Goal: Transaction & Acquisition: Purchase product/service

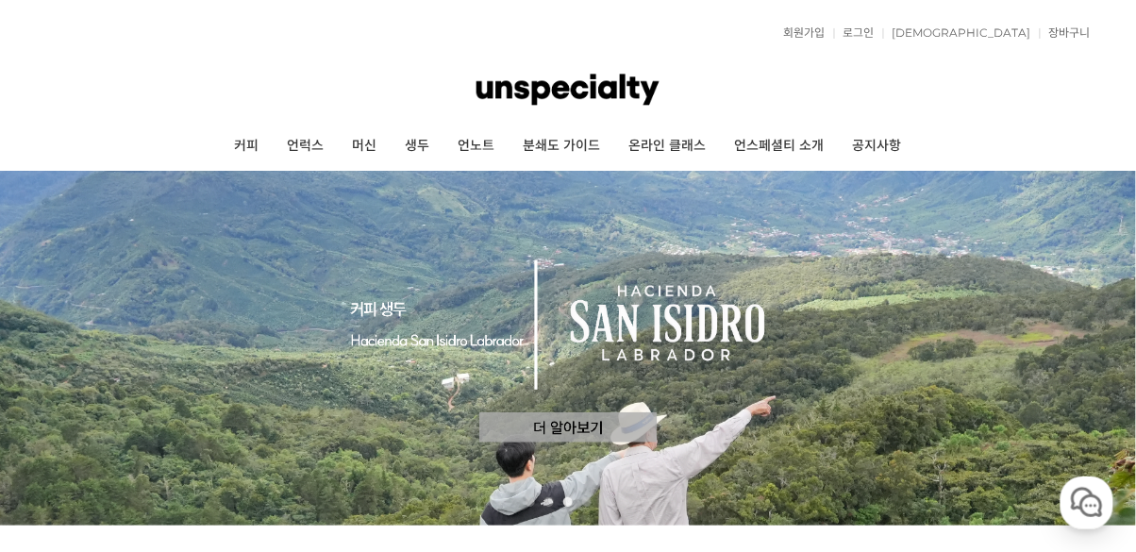
click at [246, 146] on link "커피" at bounding box center [246, 146] width 53 height 47
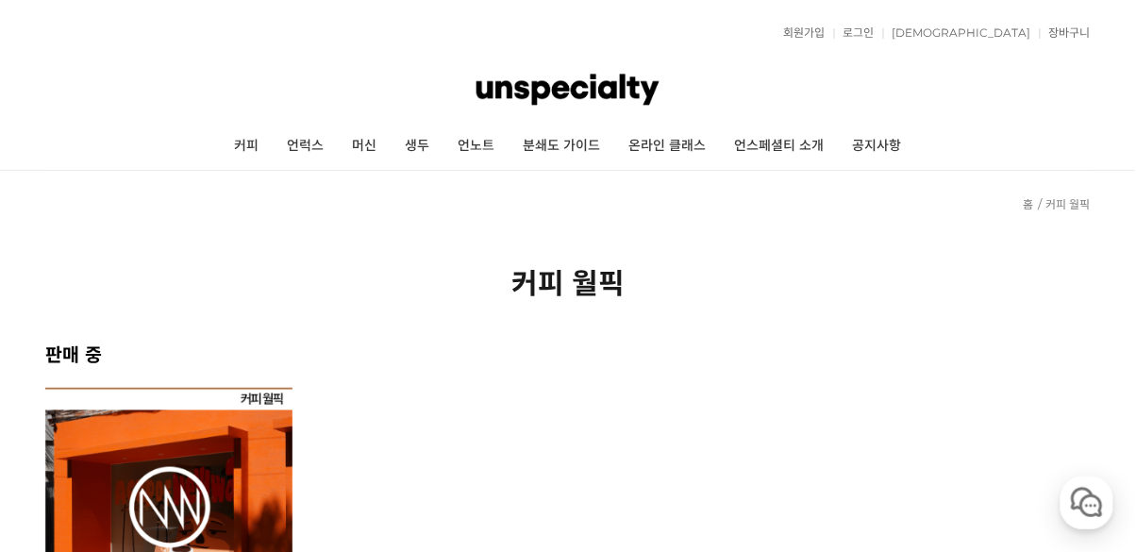
click at [92, 521] on img at bounding box center [168, 511] width 247 height 247
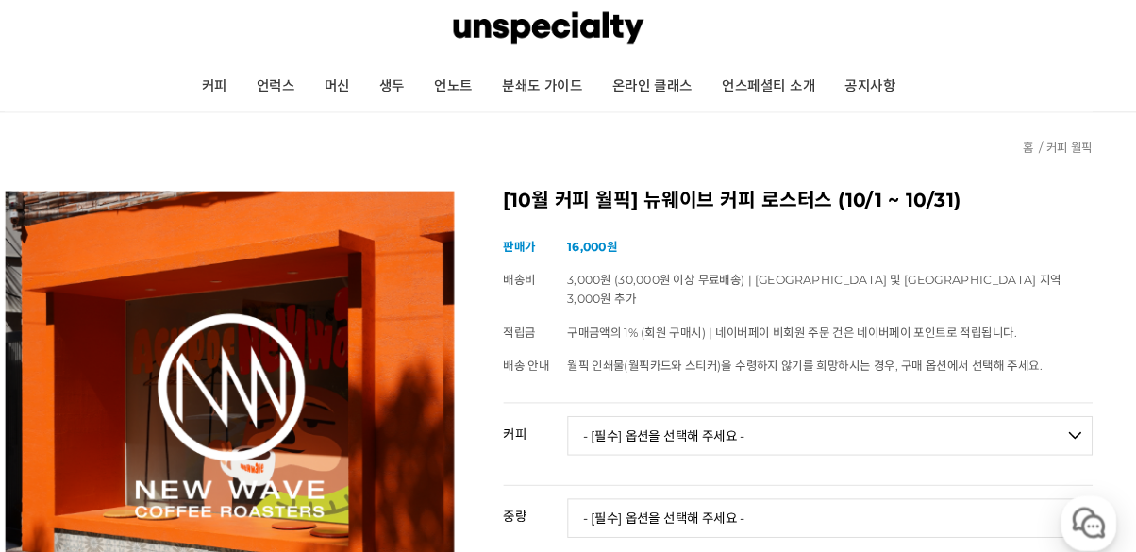
scroll to position [59, 0]
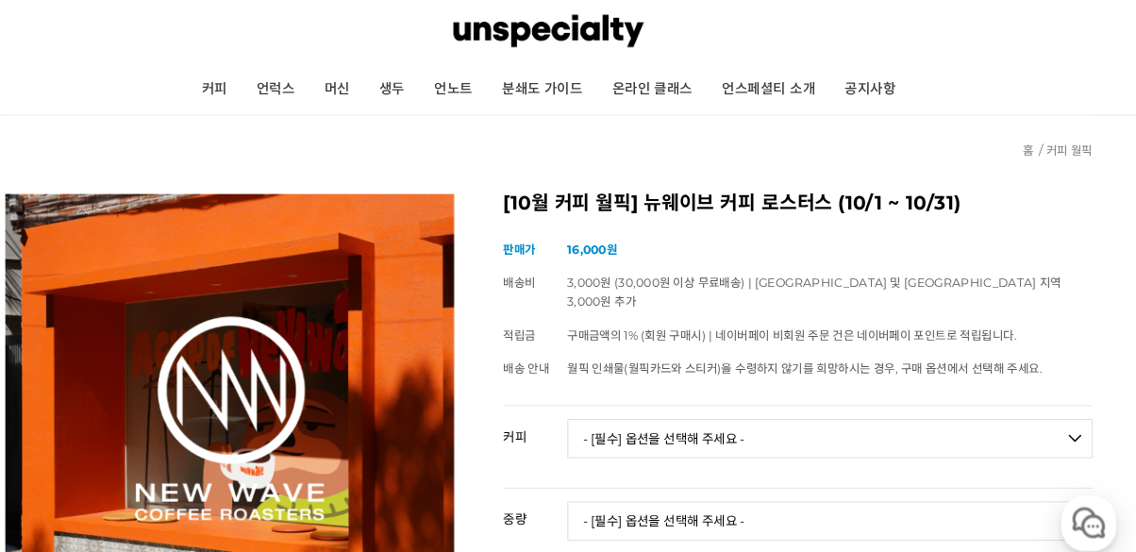
click at [1009, 403] on select "- [필수] 옵션을 선택해 주세요 - ------------------- 언스페셜티 분쇄도 가이드 종이 받기 (주문 1건당 최대 1개 제공) …" at bounding box center [838, 422] width 505 height 38
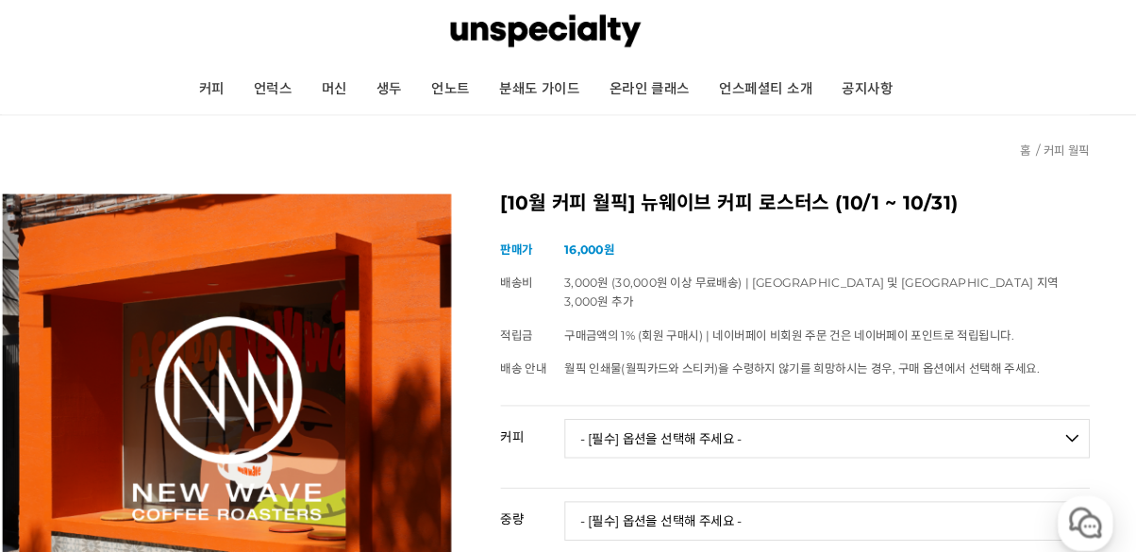
click at [1004, 406] on select "- [필수] 옵션을 선택해 주세요 - ------------------- 언스페셜티 분쇄도 가이드 종이 받기 (주문 1건당 최대 1개 제공) …" at bounding box center [838, 422] width 505 height 38
click at [586, 403] on select "- [필수] 옵션을 선택해 주세요 - ------------------- 언스페셜티 분쇄도 가이드 종이 받기 (주문 1건당 최대 1개 제공) …" at bounding box center [838, 422] width 505 height 38
click at [986, 487] on select "- [필수] 옵션을 선택해 주세요 - ------------------- 해당없음" at bounding box center [838, 501] width 505 height 38
click at [986, 482] on select "- [필수] 옵션을 선택해 주세요 - ------------------- 해당없음" at bounding box center [838, 501] width 505 height 38
click at [989, 499] on select "- [필수] 옵션을 선택해 주세요 - ------------------- 해당없음" at bounding box center [838, 501] width 505 height 38
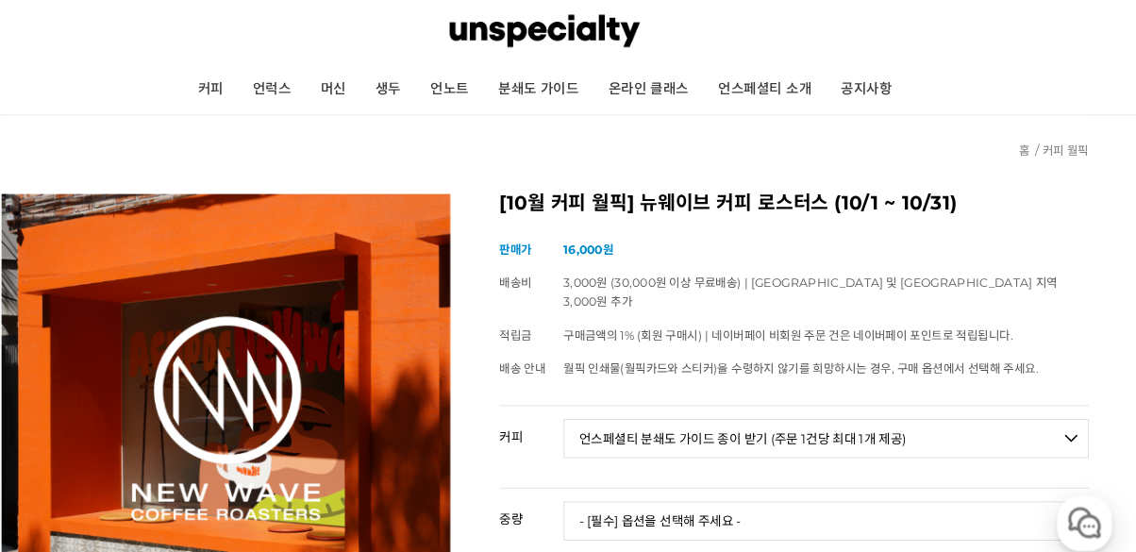
click at [1022, 419] on select "- [필수] 옵션을 선택해 주세요 - ------------------- 언스페셜티 분쇄도 가이드 종이 받기 (주문 1건당 최대 1개 제공) …" at bounding box center [838, 422] width 505 height 38
select select "#24 파나마 아시엔다 라 에스메랄다 엘 벨로 게이샤 워시드"
click at [586, 403] on select "- [필수] 옵션을 선택해 주세요 - ------------------- 언스페셜티 분쇄도 가이드 종이 받기 (주문 1건당 최대 1개 제공) …" at bounding box center [838, 422] width 505 height 38
click at [994, 489] on select "- [필수] 옵션을 선택해 주세요 - ------------------- 100g" at bounding box center [838, 501] width 505 height 38
select select "100g"
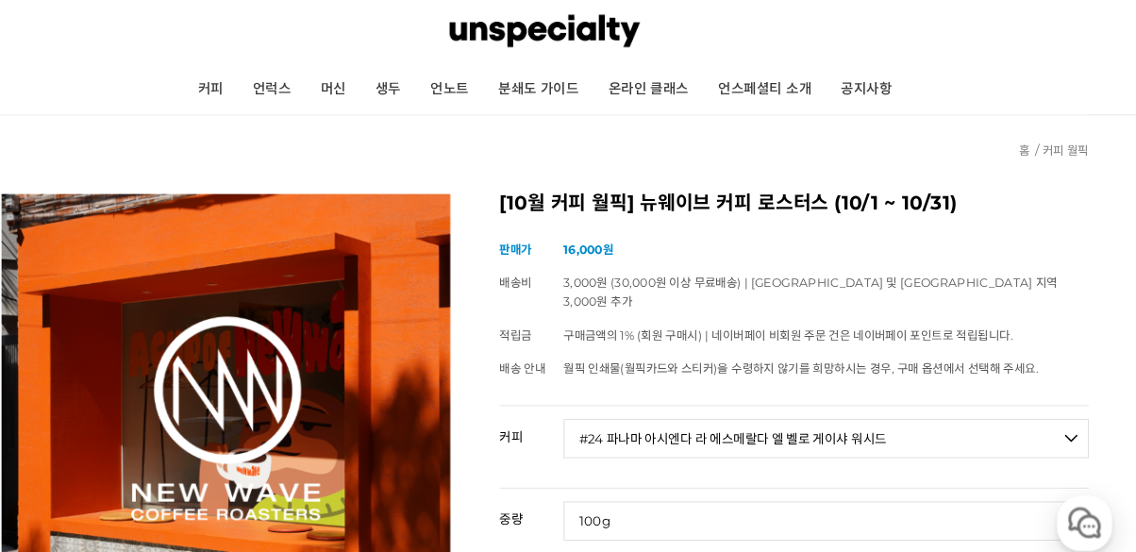
click at [586, 482] on select "- [필수] 옵션을 선택해 주세요 - ------------------- 100g" at bounding box center [838, 501] width 505 height 38
select select "*"
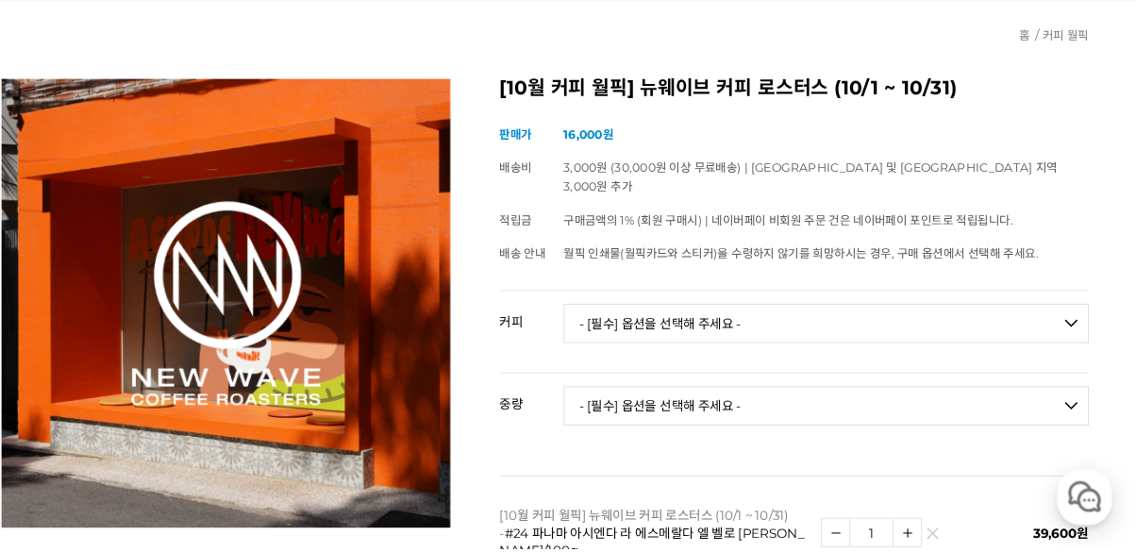
scroll to position [192, 0]
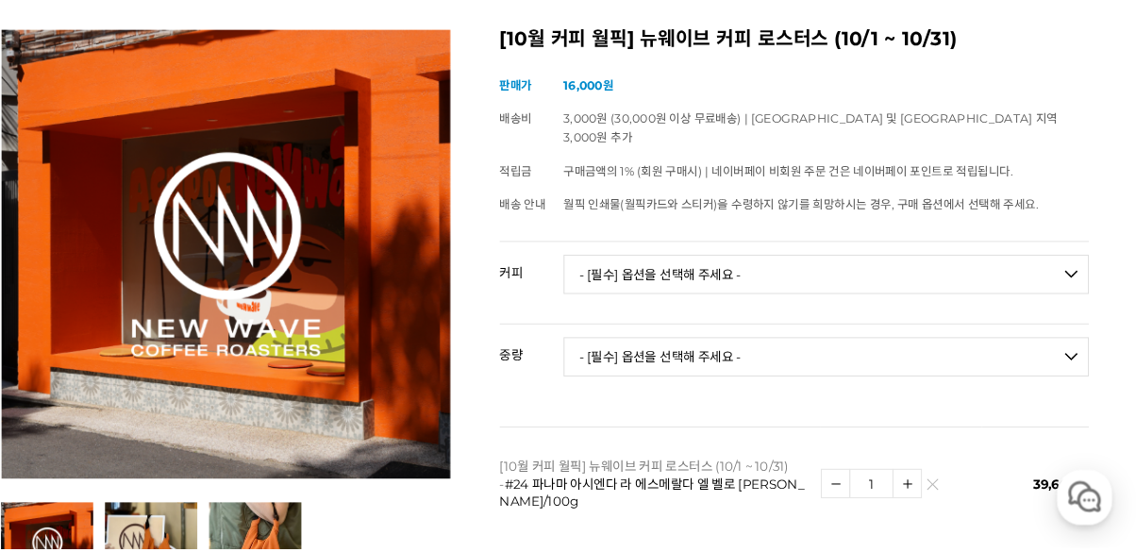
click at [939, 490] on img at bounding box center [940, 495] width 10 height 10
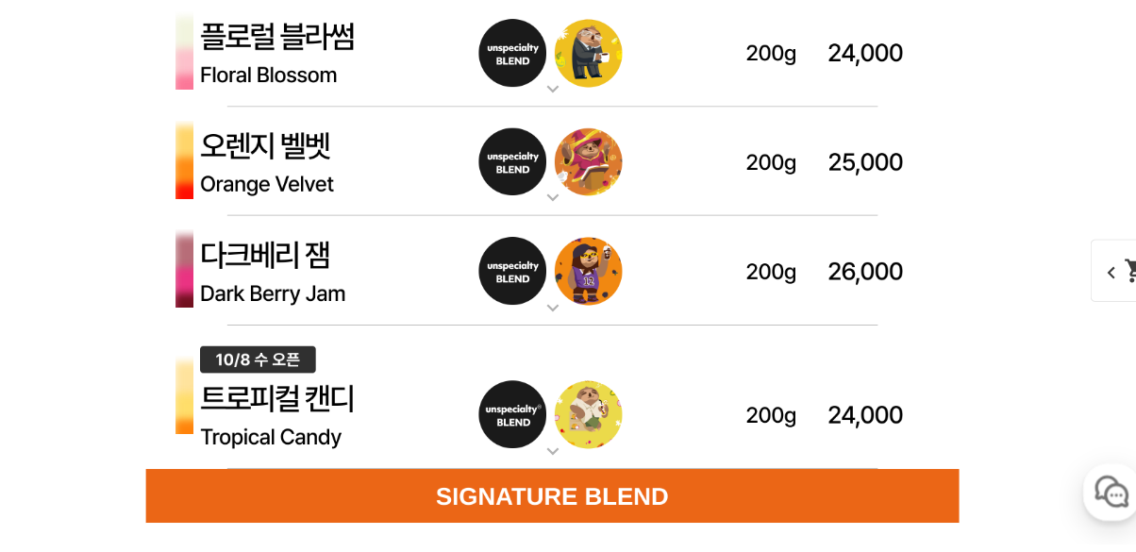
scroll to position [5385, 0]
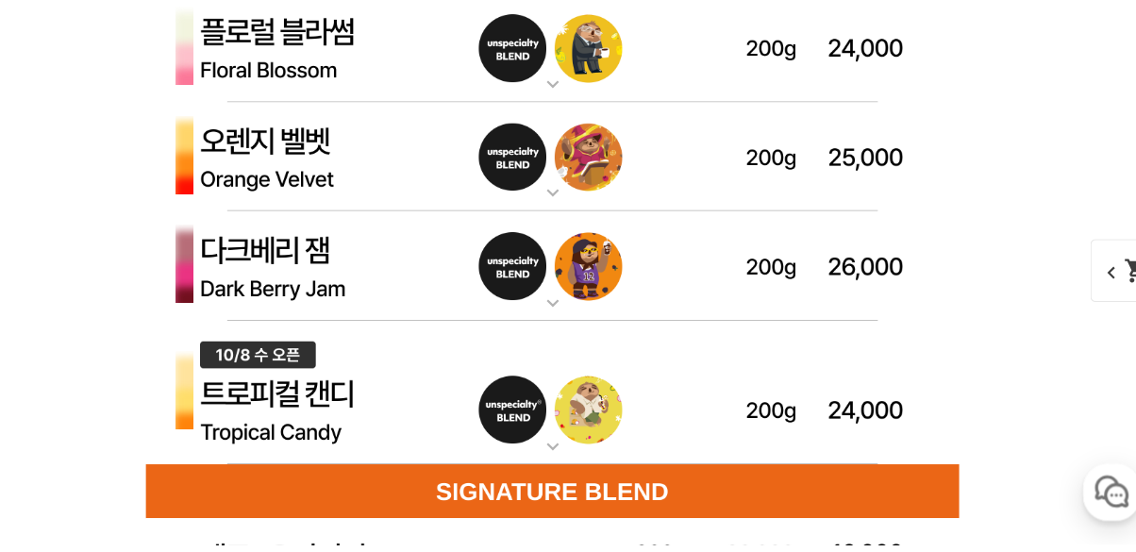
click at [228, 475] on img at bounding box center [568, 411] width 755 height 134
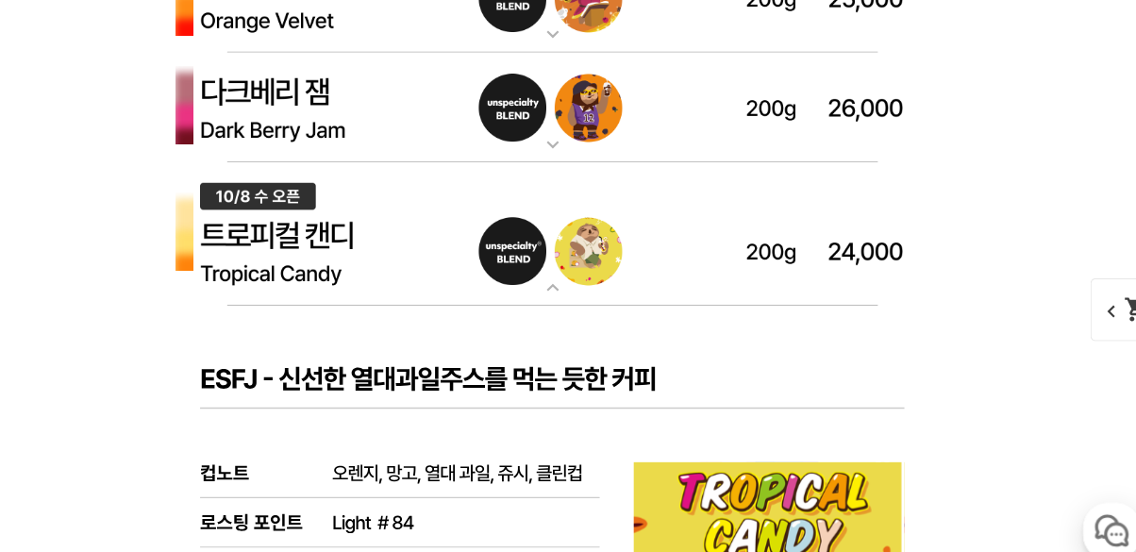
scroll to position [5568, 0]
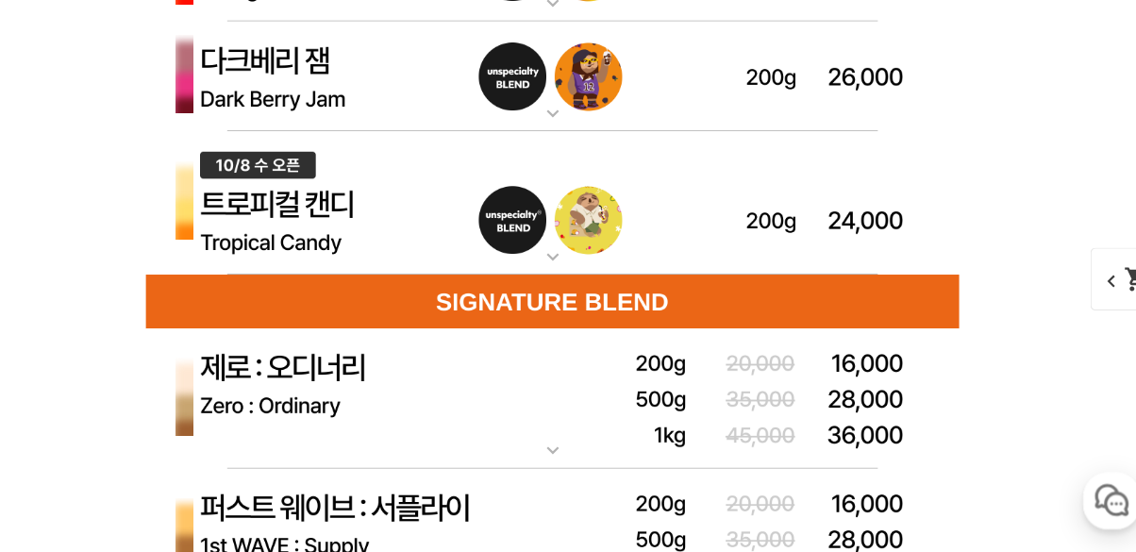
scroll to position [5570, 0]
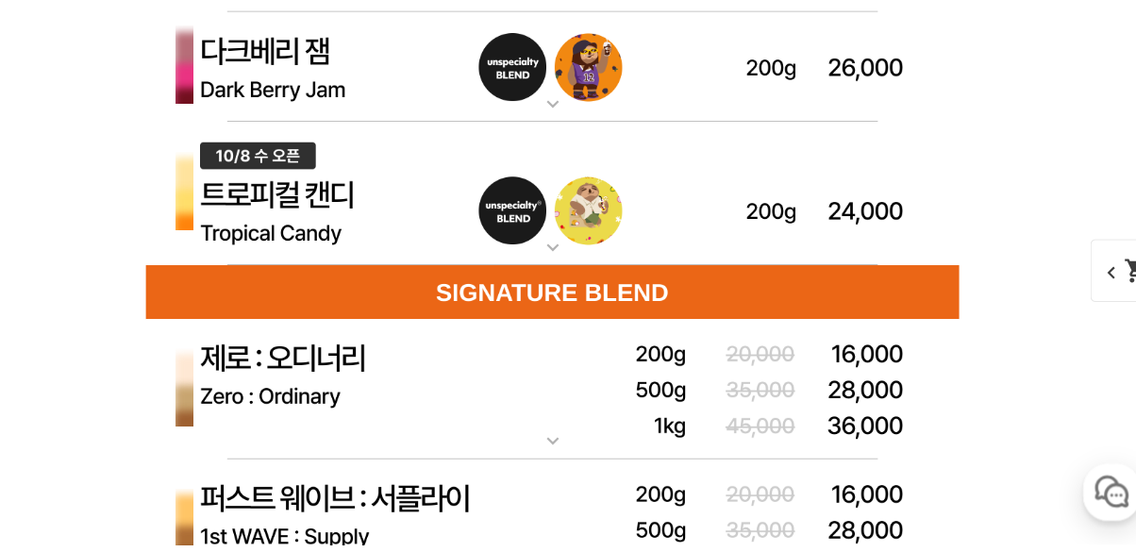
click at [238, 438] on img at bounding box center [568, 407] width 755 height 131
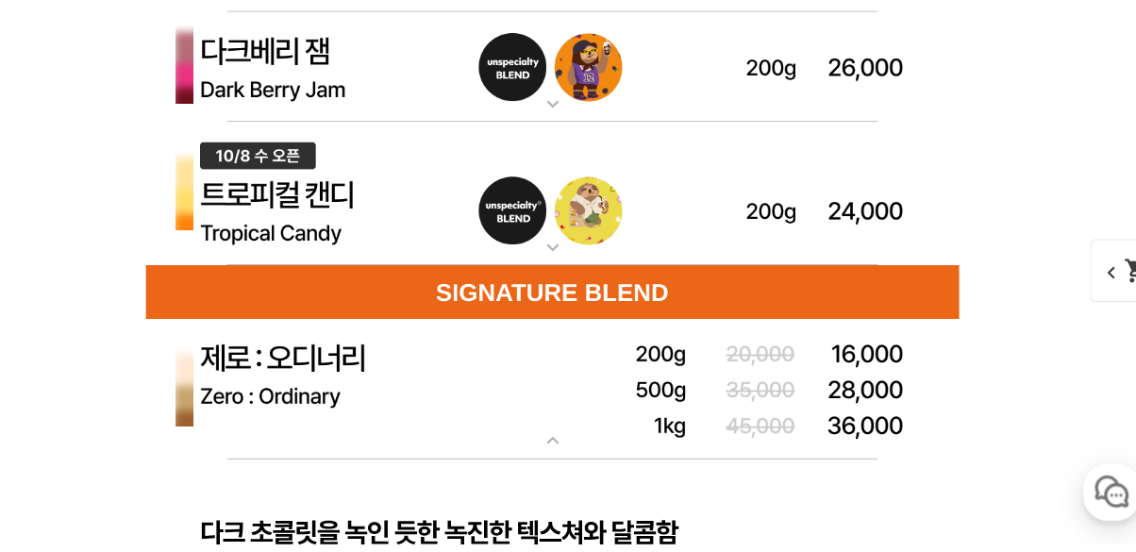
click at [210, 425] on img at bounding box center [568, 407] width 755 height 131
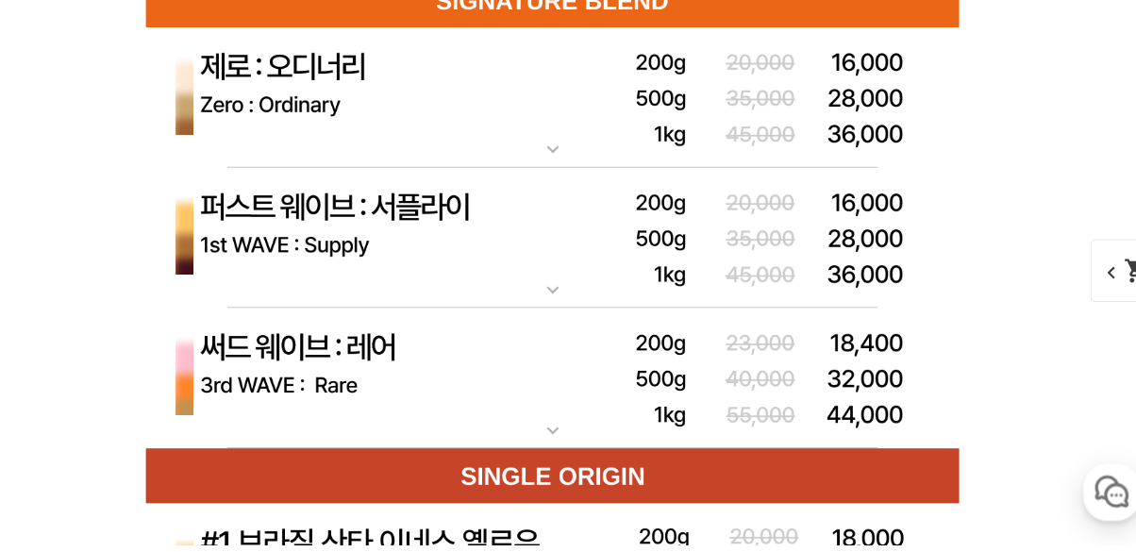
scroll to position [5843, 0]
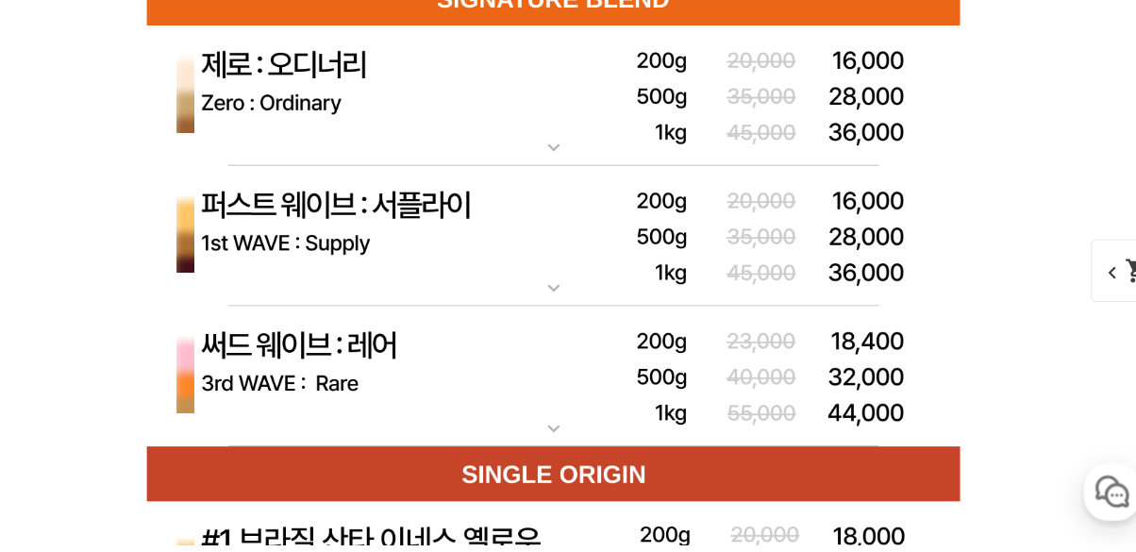
click at [239, 421] on img at bounding box center [568, 395] width 755 height 131
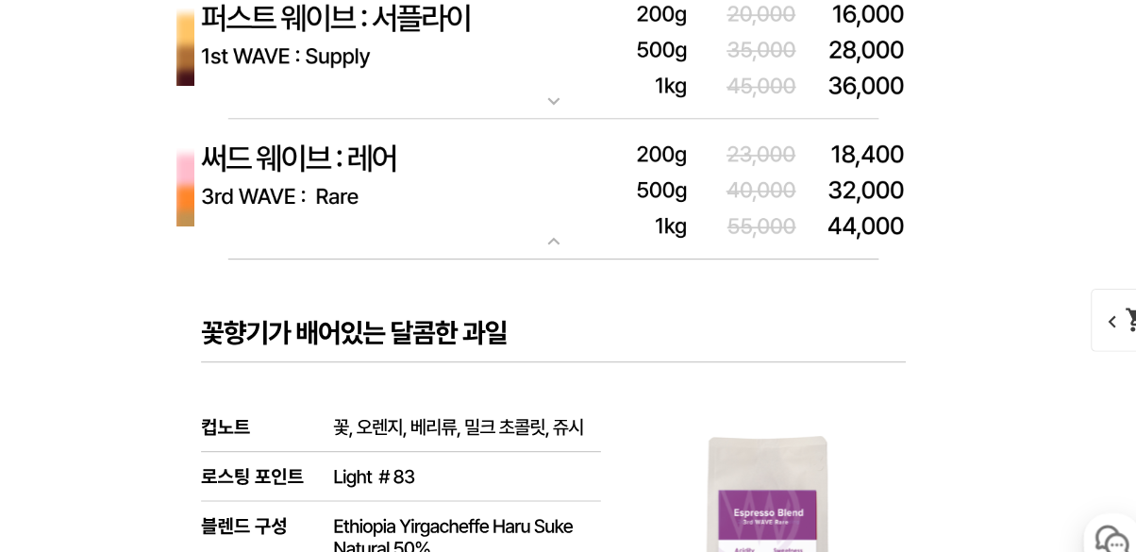
scroll to position [6056, 0]
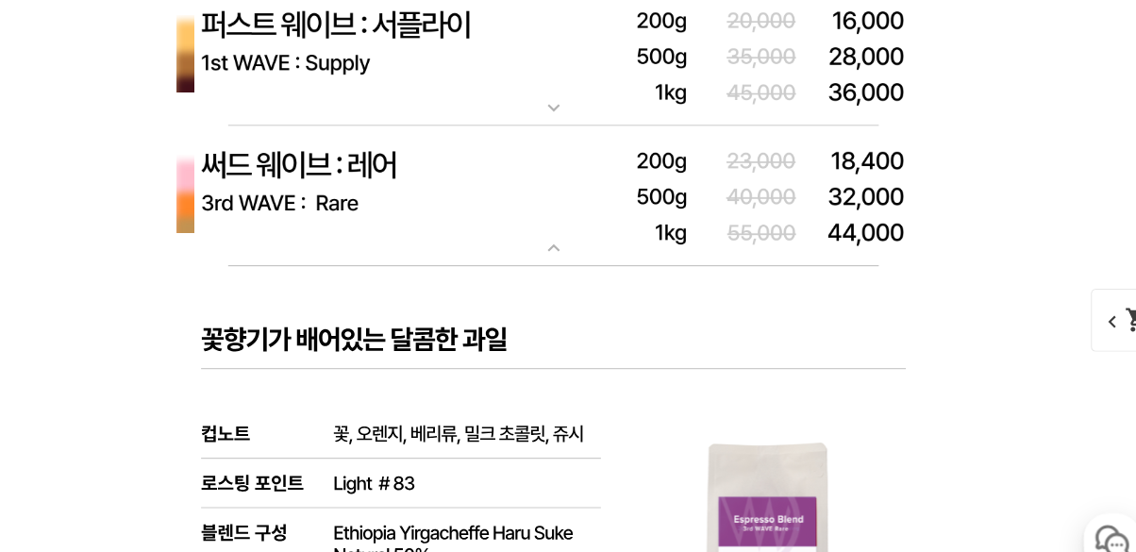
click at [218, 224] on img at bounding box center [568, 182] width 755 height 131
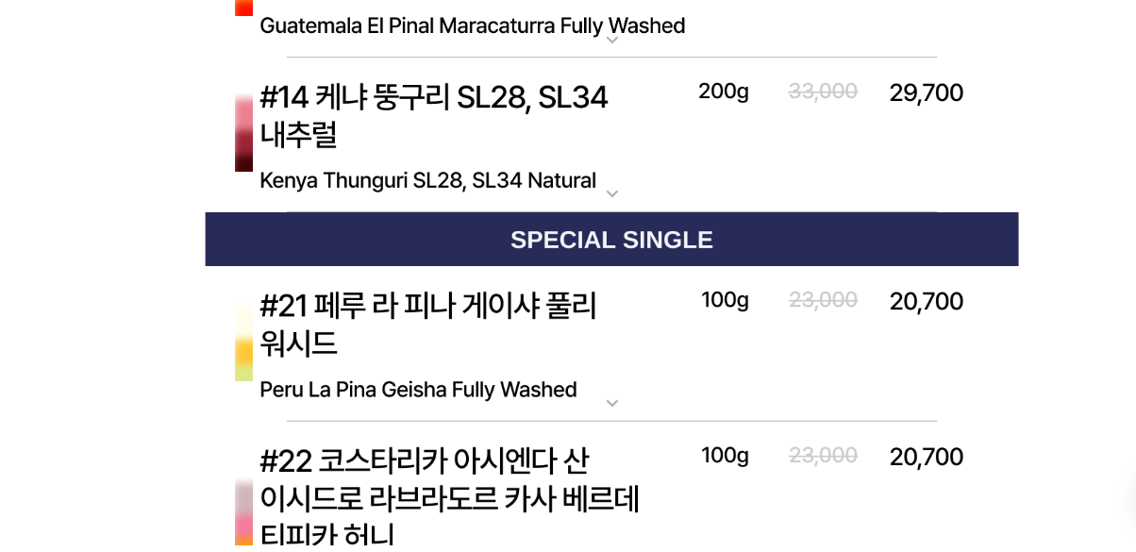
scroll to position [8143, 0]
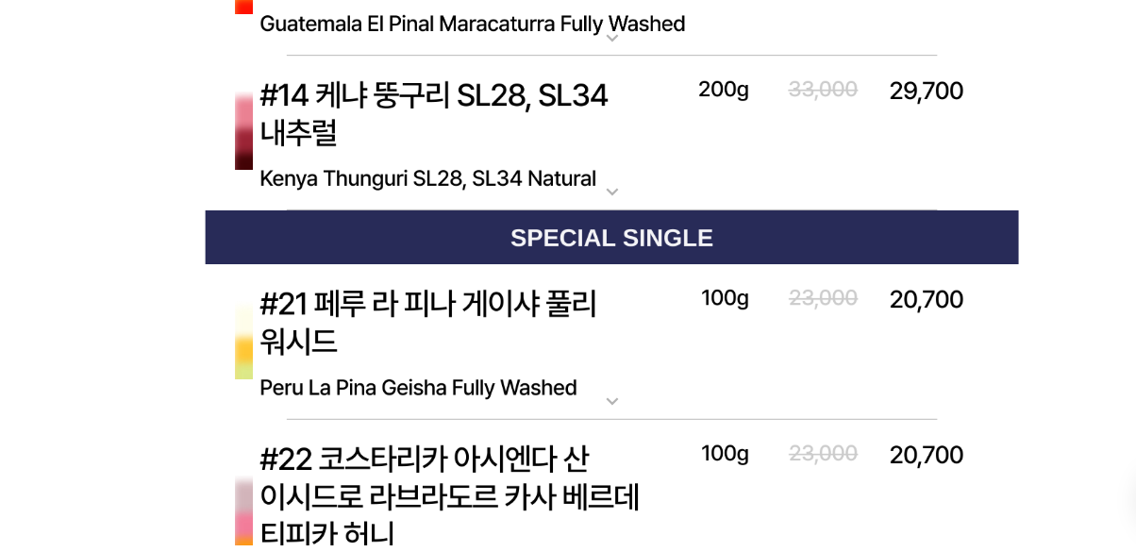
click at [442, 399] on img at bounding box center [568, 363] width 755 height 145
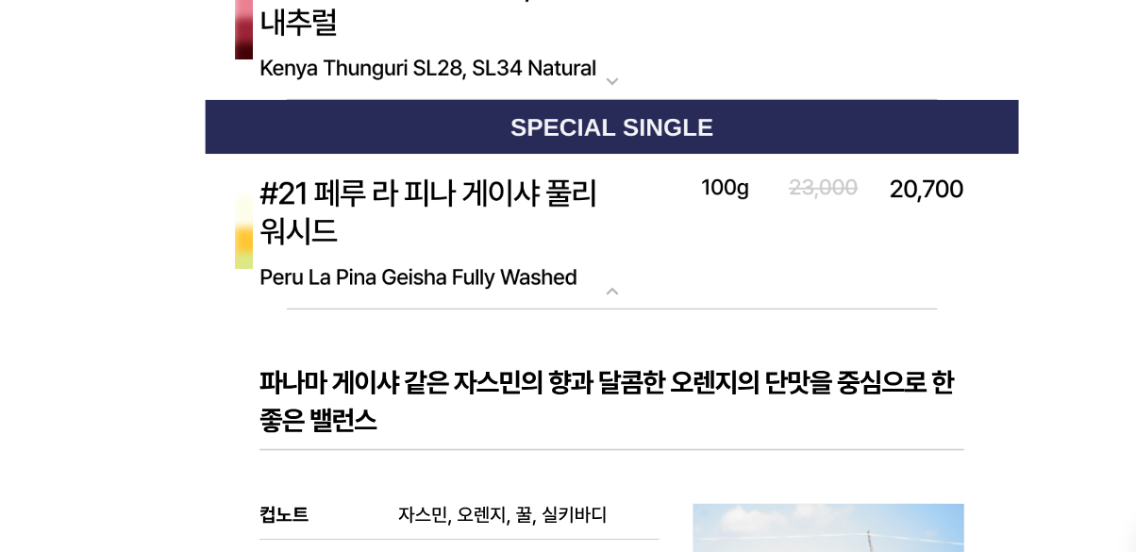
scroll to position [8292, 0]
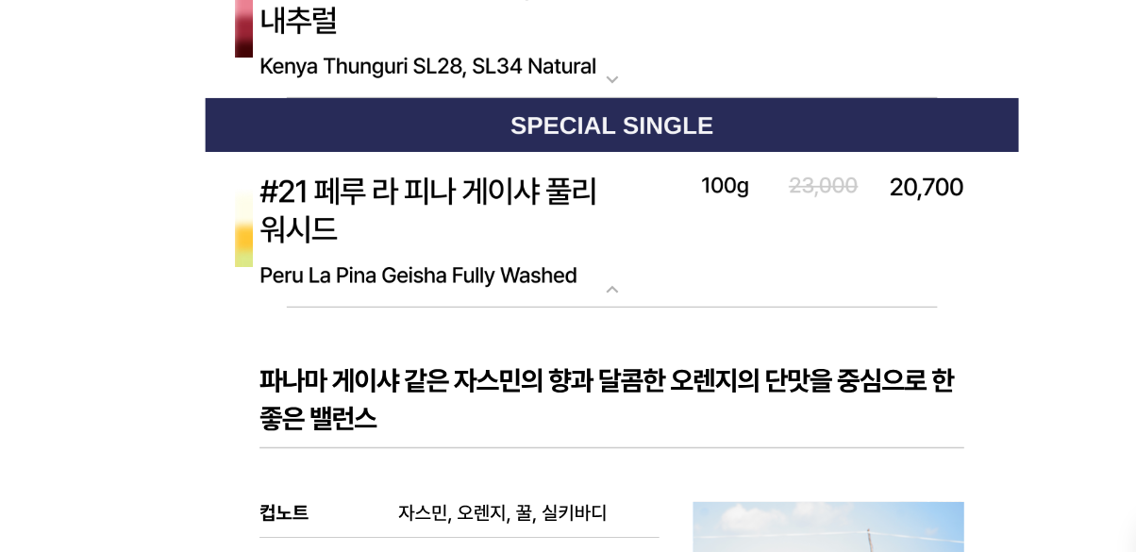
click at [526, 263] on img at bounding box center [568, 214] width 755 height 145
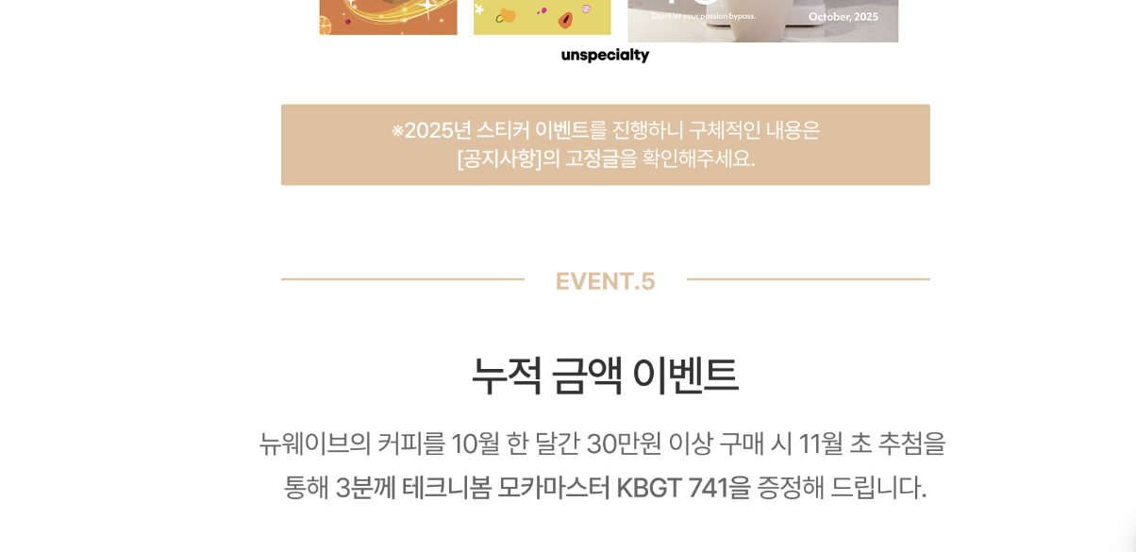
scroll to position [15291, 0]
